Goal: Find specific page/section: Find specific page/section

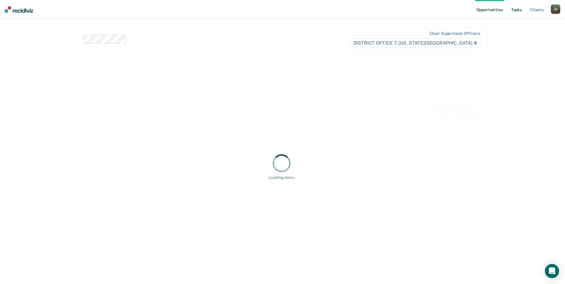
click at [514, 10] on link "Tasks" at bounding box center [516, 9] width 13 height 19
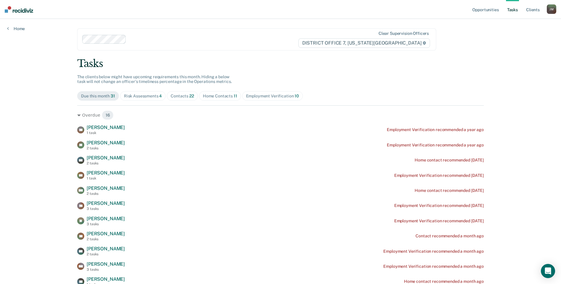
click at [204, 101] on span "Home Contacts 11" at bounding box center [220, 95] width 42 height 9
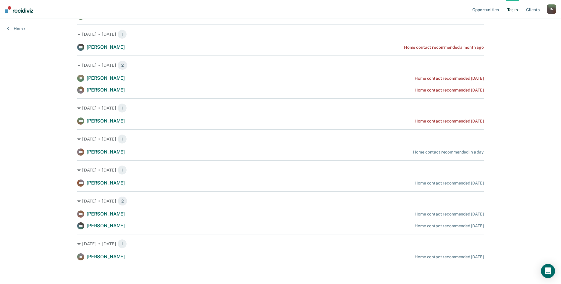
scroll to position [54, 0]
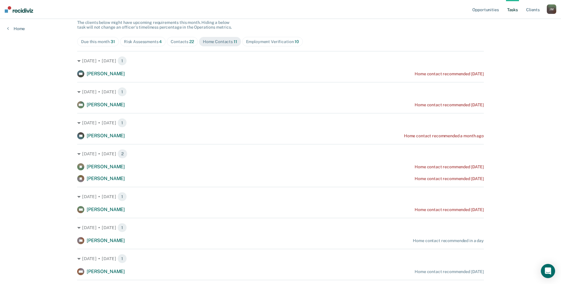
click at [181, 41] on div "Contacts 22" at bounding box center [182, 41] width 23 height 5
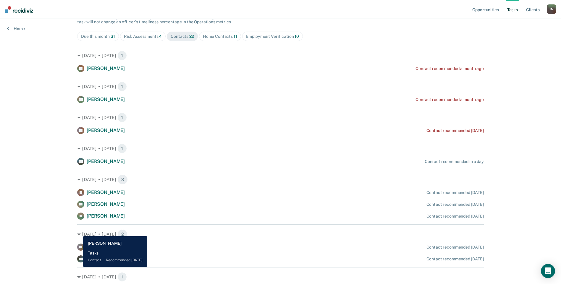
scroll to position [0, 0]
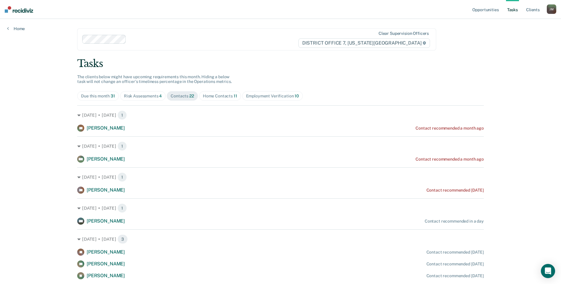
click at [208, 95] on div "Home Contacts 11" at bounding box center [220, 96] width 34 height 5
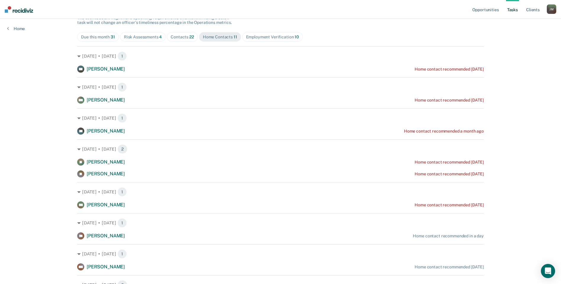
scroll to position [89, 0]
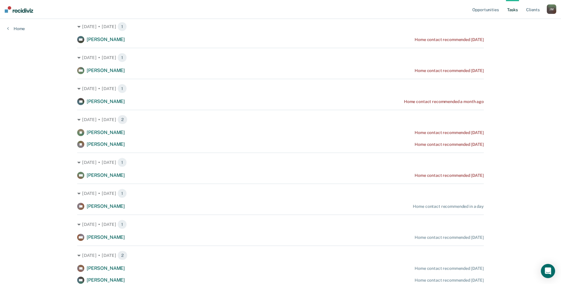
click at [125, 73] on span "[PERSON_NAME]" at bounding box center [106, 71] width 38 height 6
